Goal: Task Accomplishment & Management: Use online tool/utility

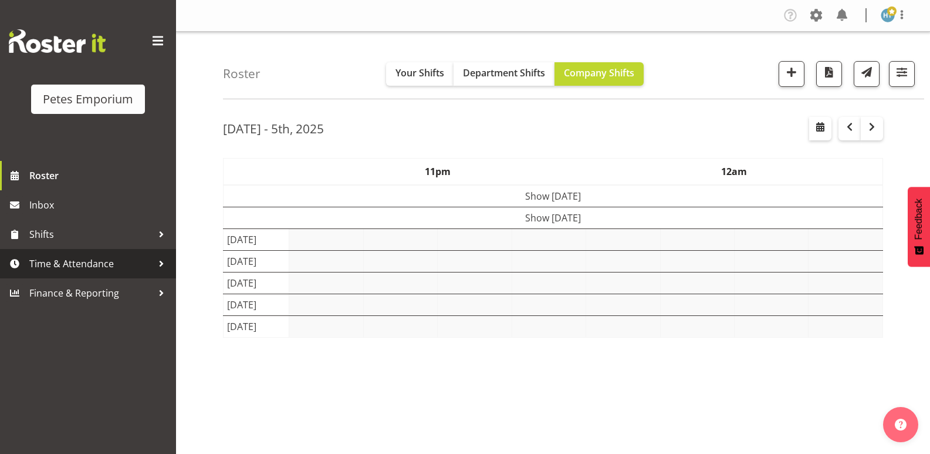
click at [60, 262] on span "Time & Attendance" at bounding box center [90, 264] width 123 height 18
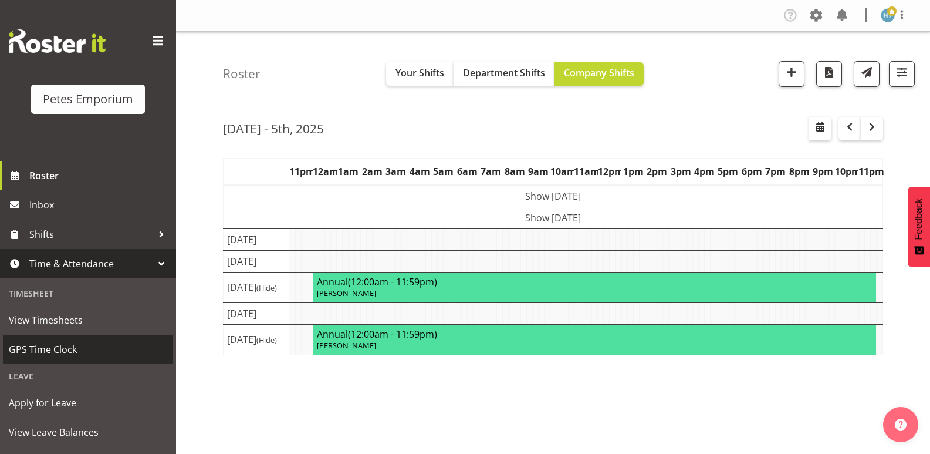
click at [46, 344] on span "GPS Time Clock" at bounding box center [88, 349] width 158 height 18
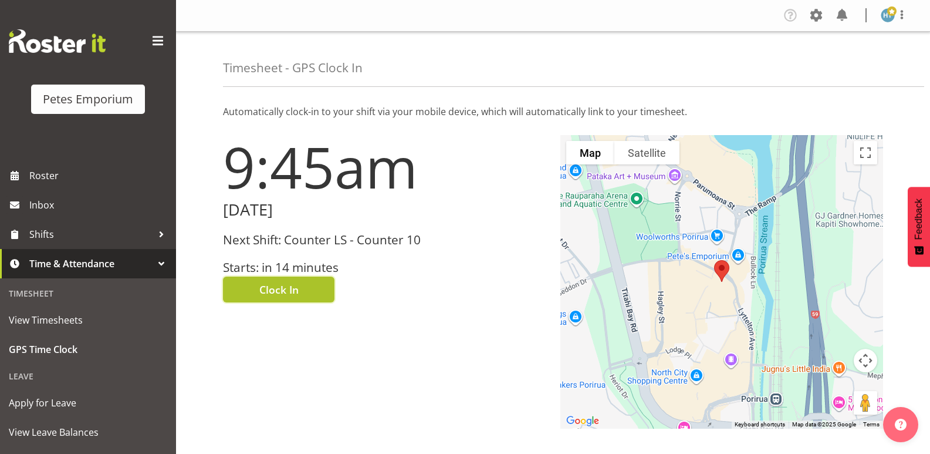
click at [306, 289] on button "Clock In" at bounding box center [279, 289] width 112 height 26
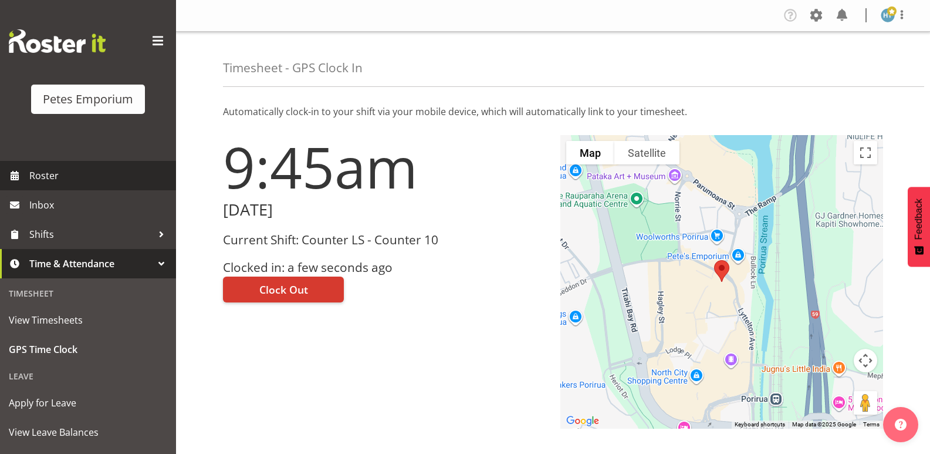
click at [72, 180] on span "Roster" at bounding box center [99, 176] width 141 height 18
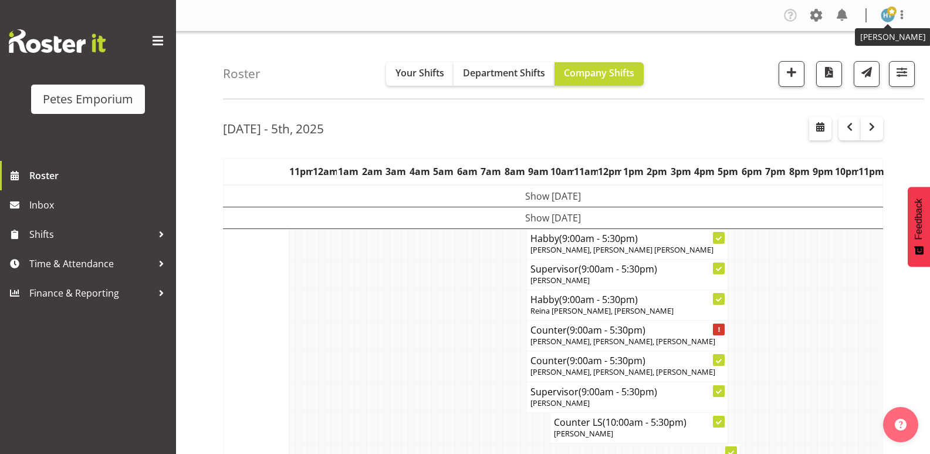
click at [891, 15] on span at bounding box center [892, 10] width 9 height 9
click at [823, 60] on link "Log Out" at bounding box center [853, 61] width 113 height 21
